Goal: Navigation & Orientation: Find specific page/section

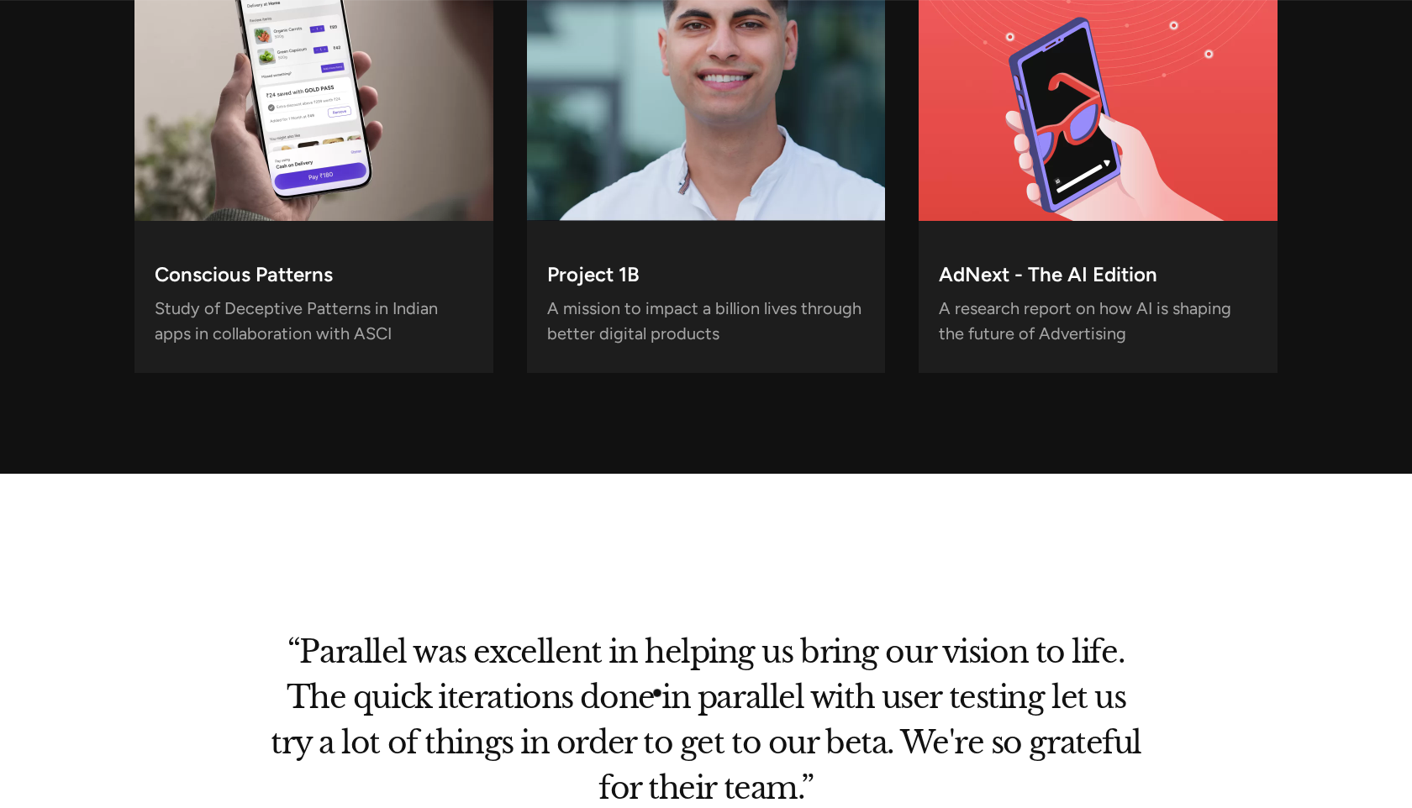
scroll to position [6021, 0]
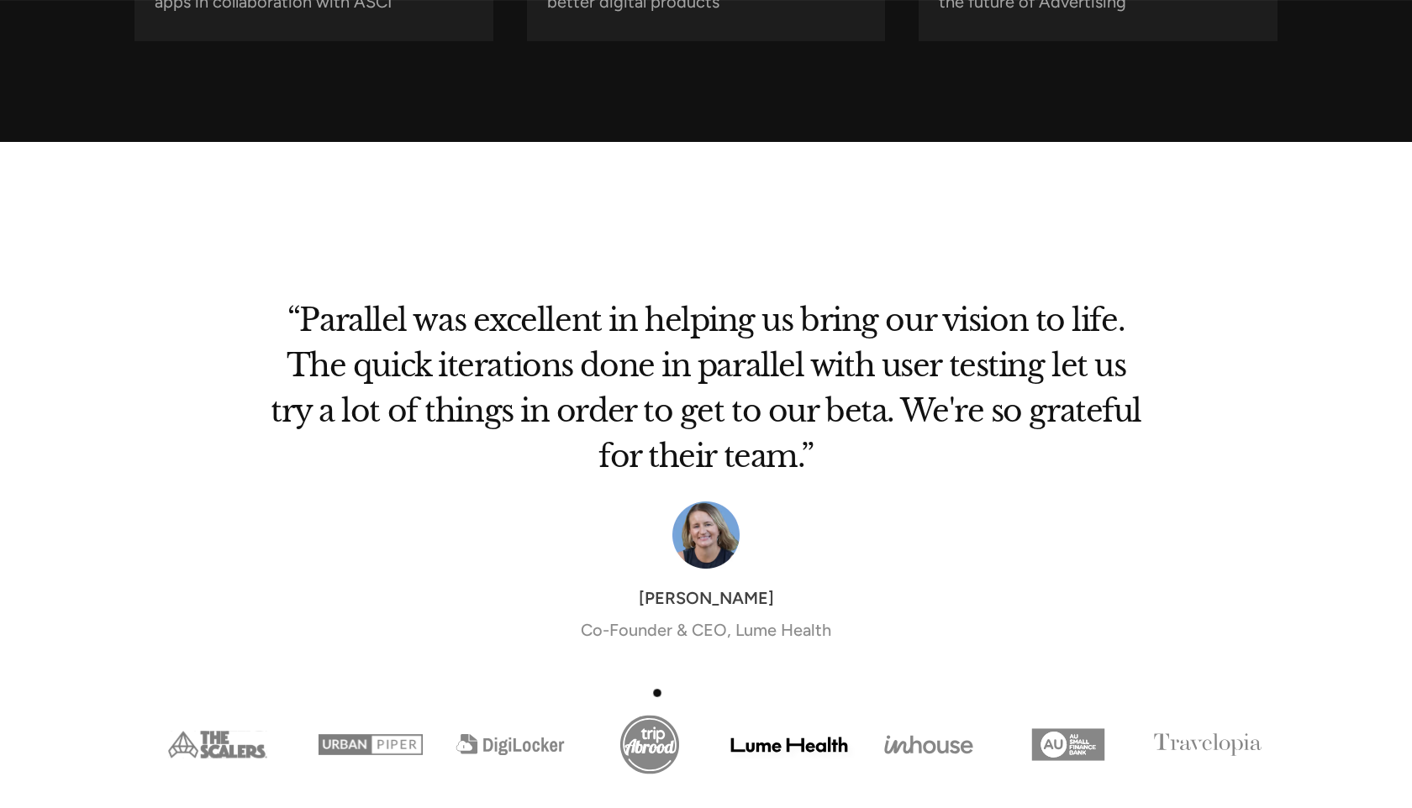
click at [657, 710] on img "Show slide 4 of 8" at bounding box center [650, 745] width 140 height 70
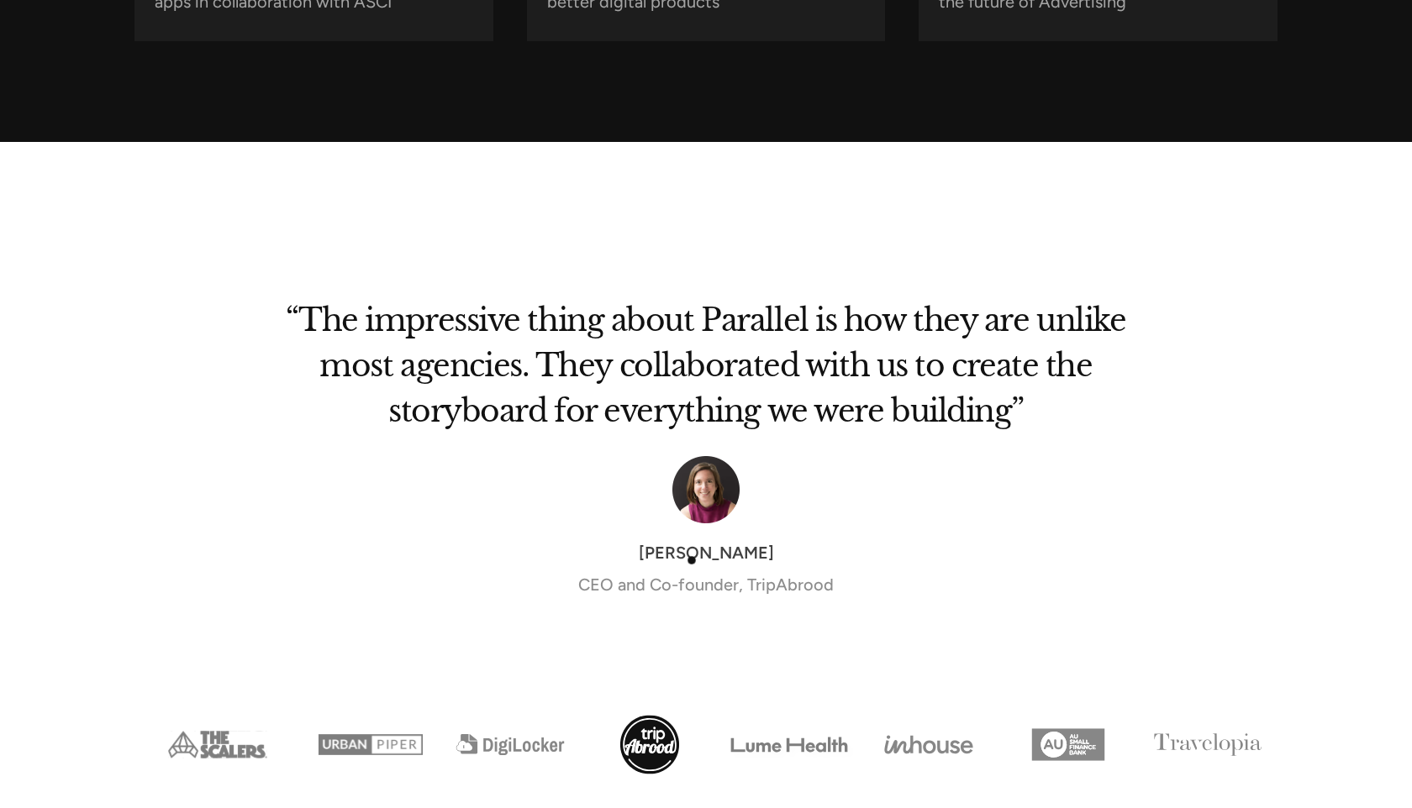
click at [692, 572] on div "CEO and Co-founder, TripAbrood" at bounding box center [705, 584] width 255 height 25
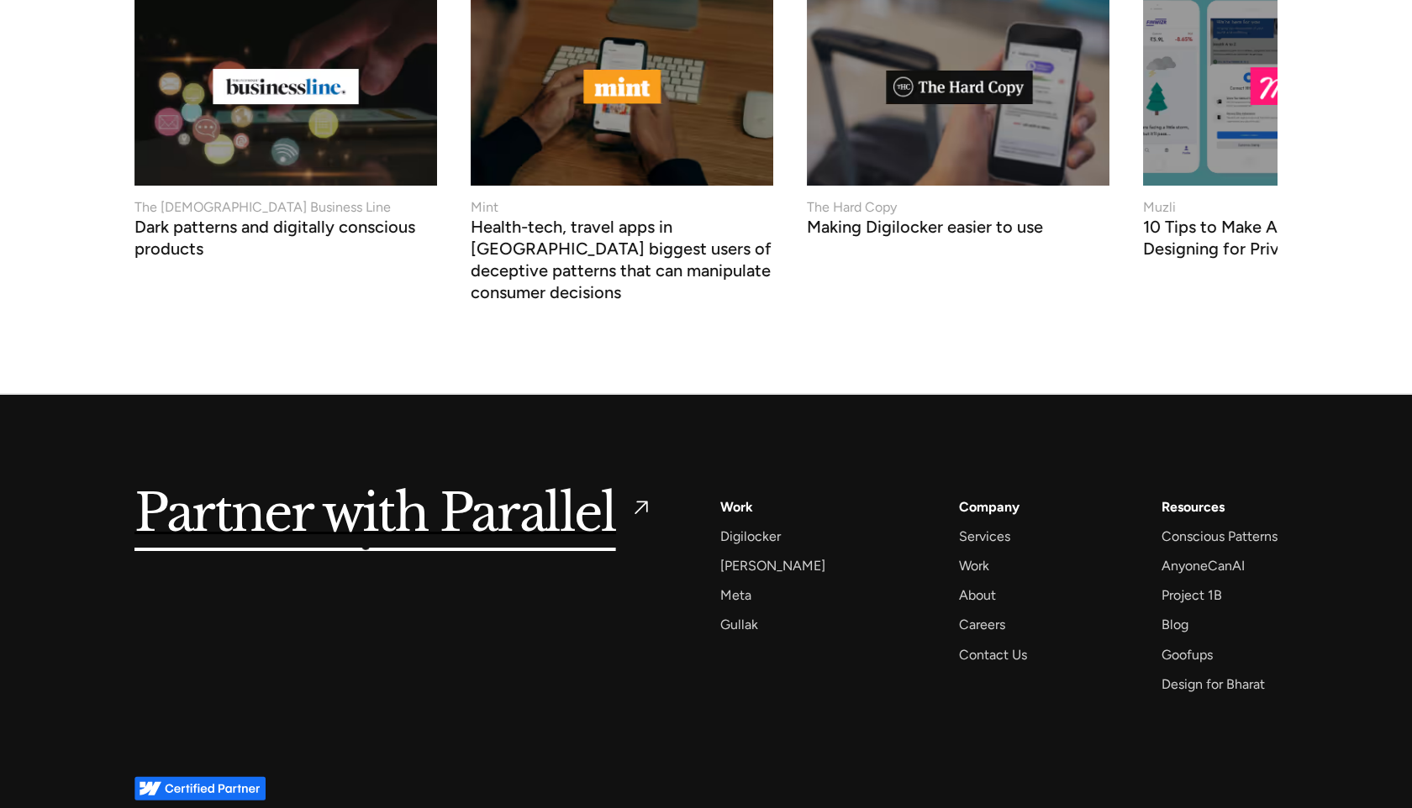
scroll to position [7115, 0]
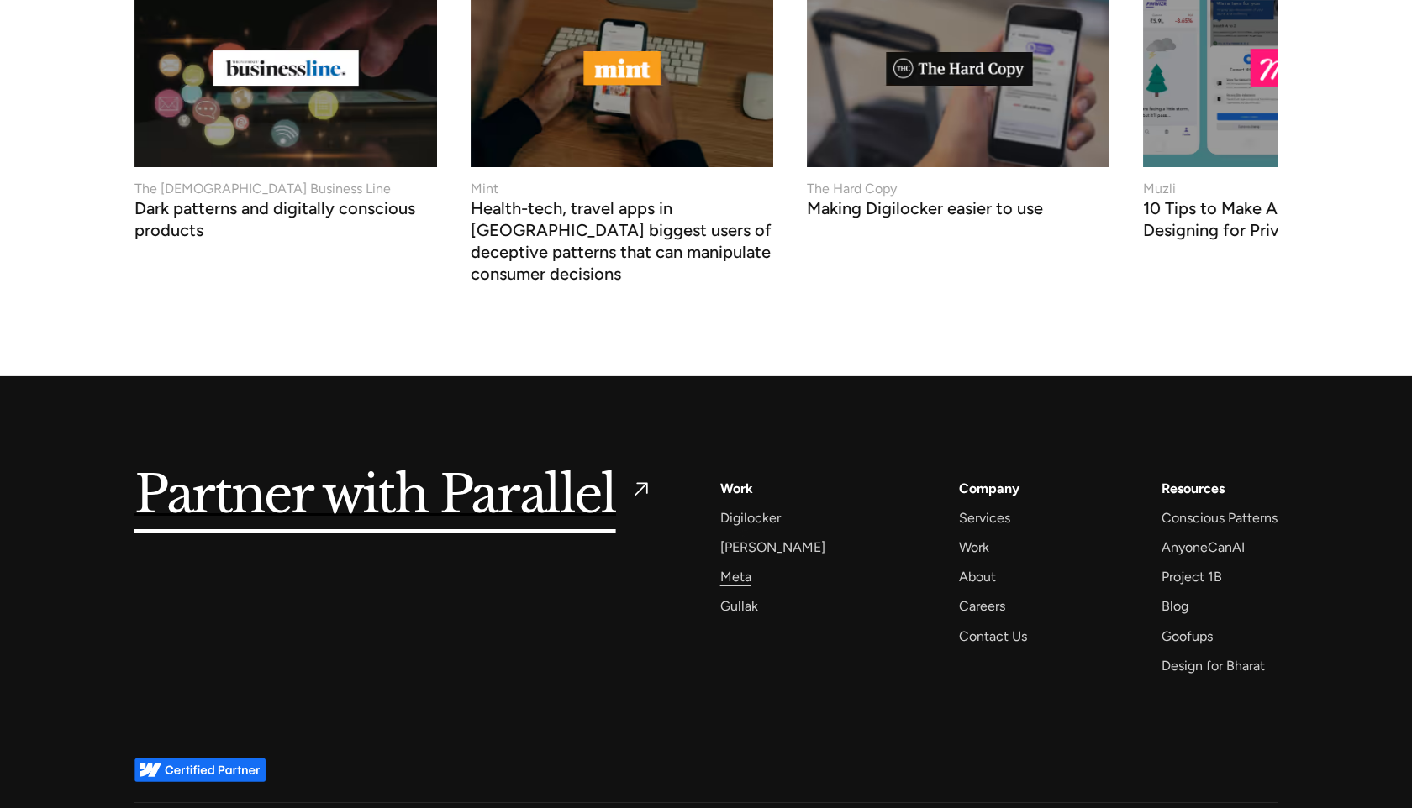
click at [744, 566] on div "Meta" at bounding box center [735, 577] width 31 height 23
click at [745, 595] on div "Gullak" at bounding box center [739, 606] width 38 height 23
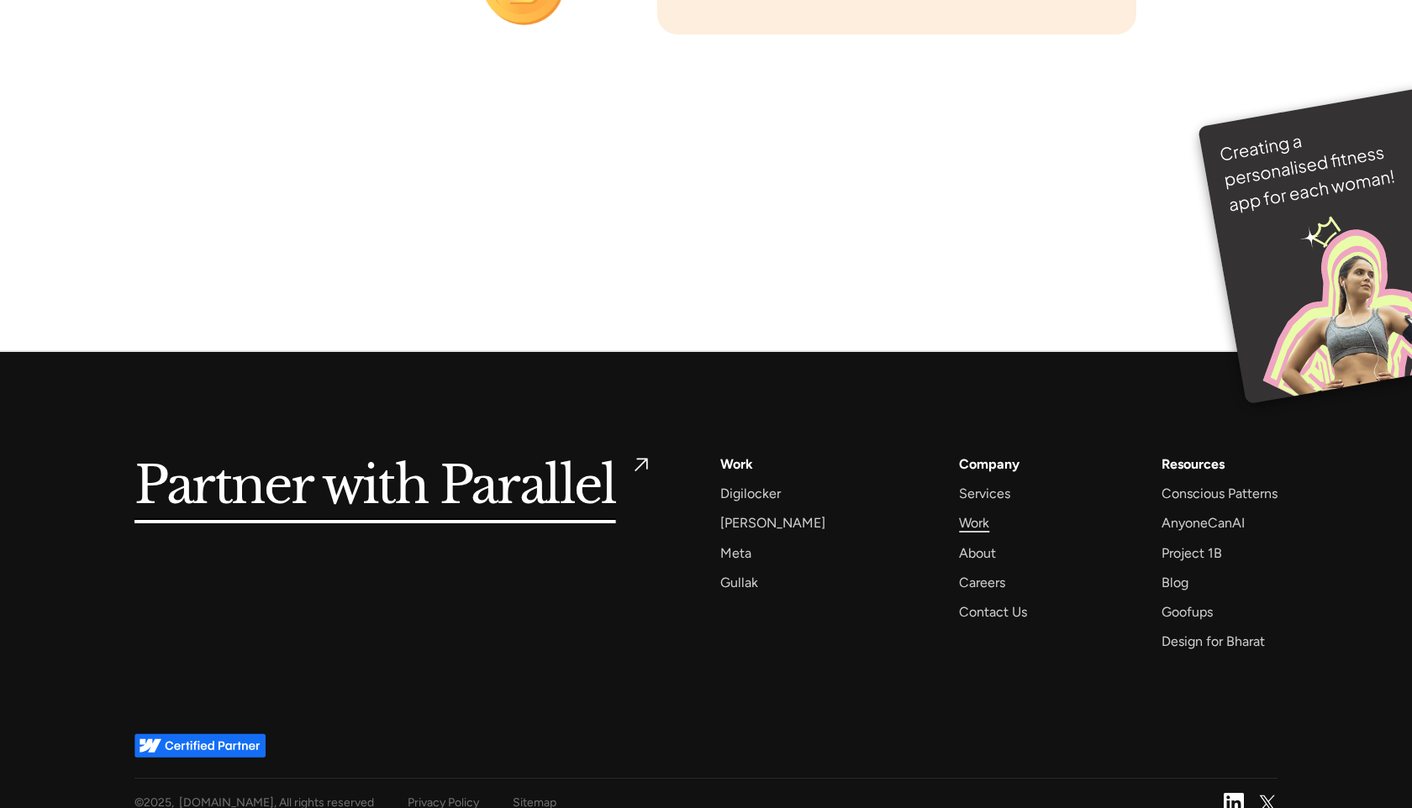
scroll to position [11886, 0]
click at [1198, 511] on div "AnyoneCanAI" at bounding box center [1202, 522] width 83 height 23
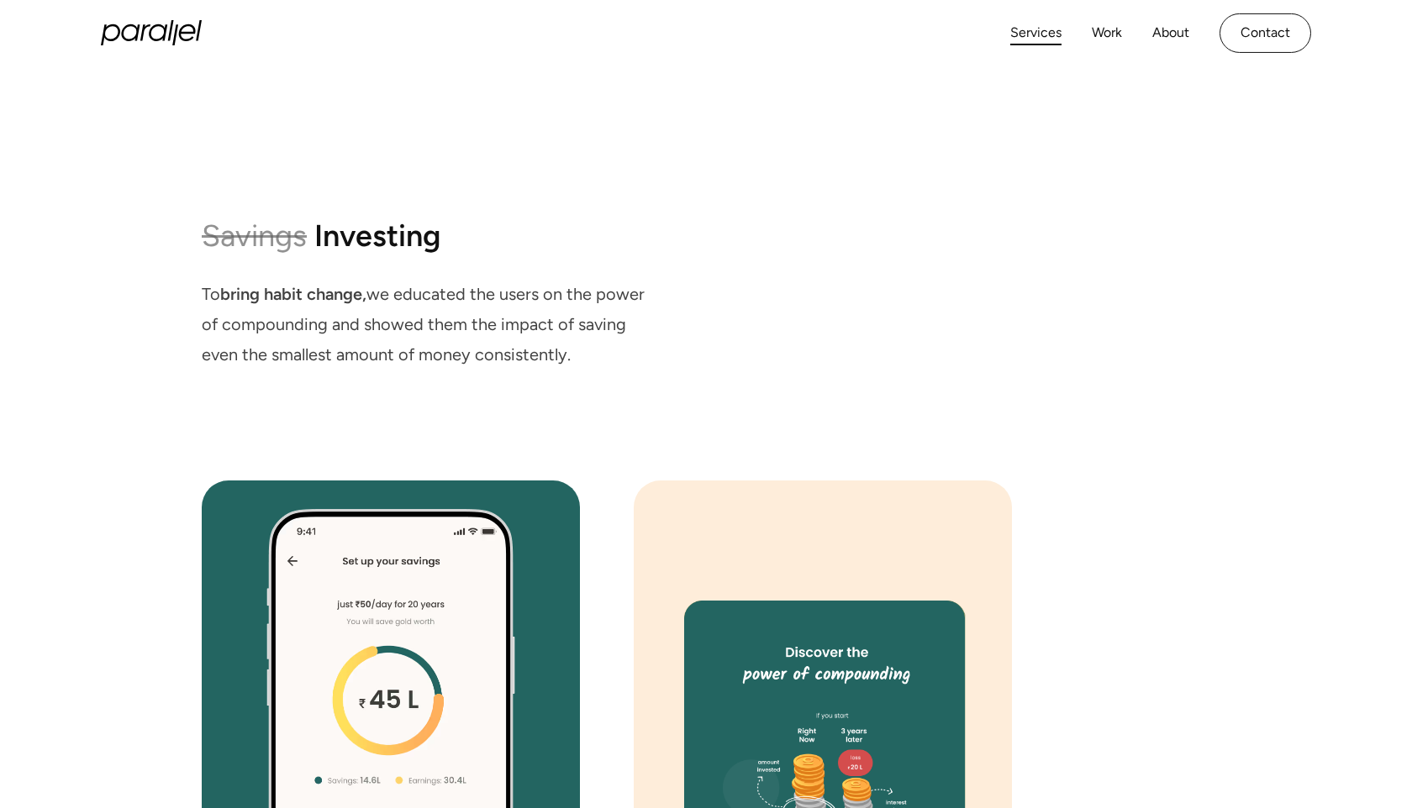
click at [1024, 28] on link "Services" at bounding box center [1035, 33] width 51 height 24
